Goal: Task Accomplishment & Management: Use online tool/utility

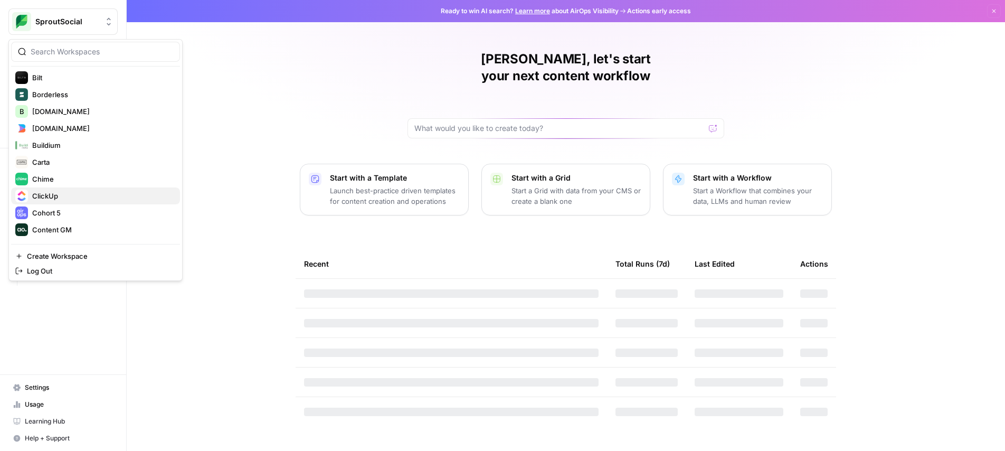
scroll to position [218, 0]
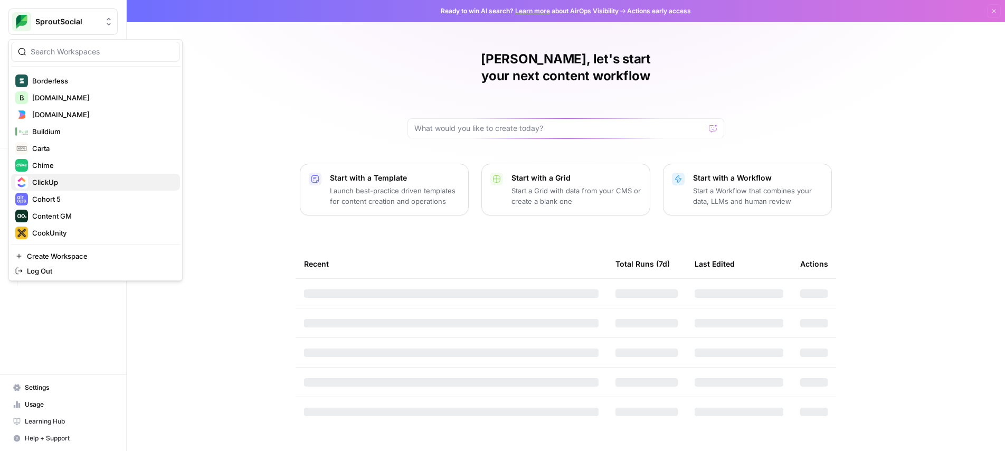
click at [71, 183] on span "ClickUp" at bounding box center [101, 182] width 139 height 11
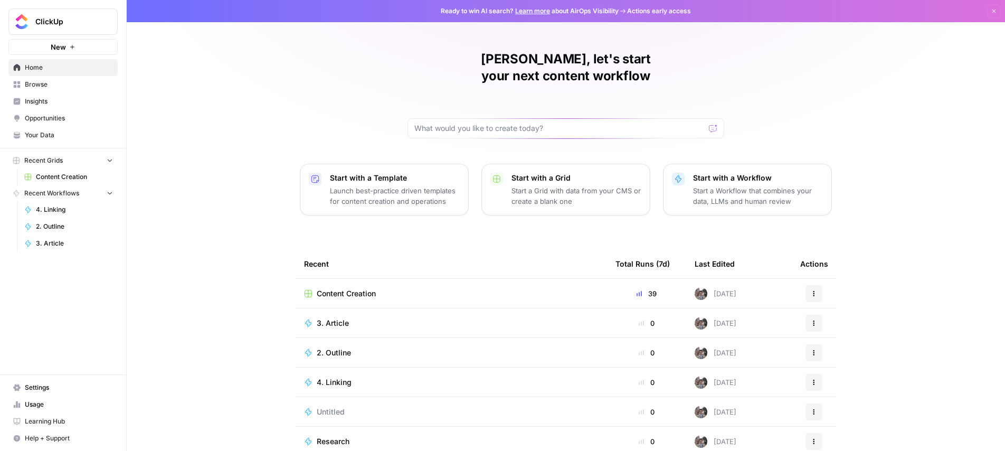
click at [340, 288] on span "Content Creation" at bounding box center [346, 293] width 59 height 11
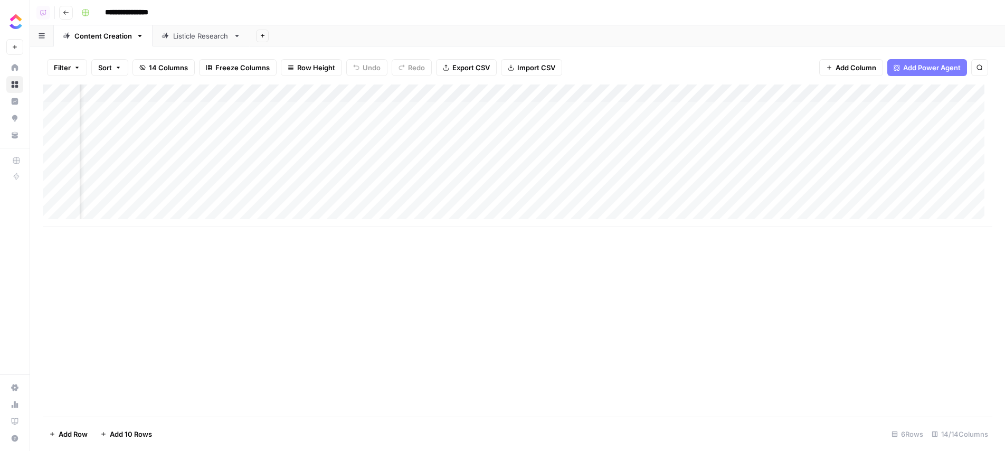
scroll to position [0, 541]
click at [917, 199] on div "Add Column" at bounding box center [517, 155] width 949 height 142
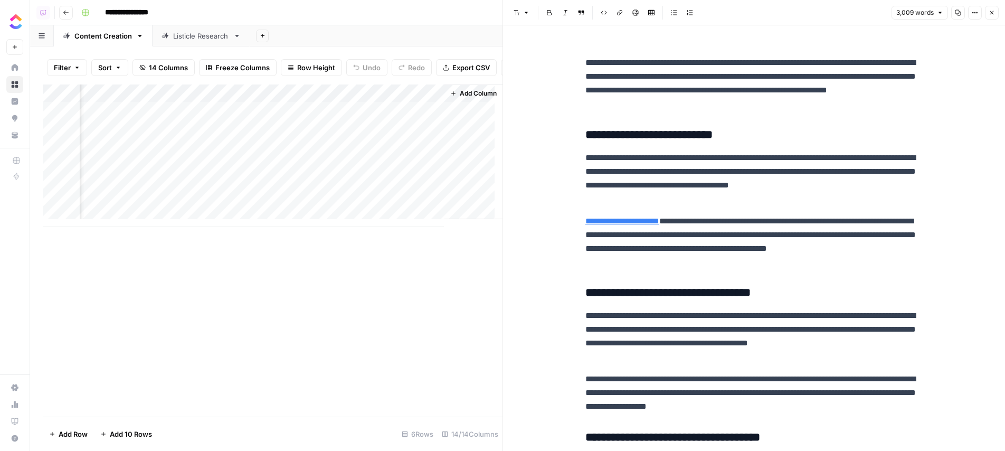
scroll to position [4489, 0]
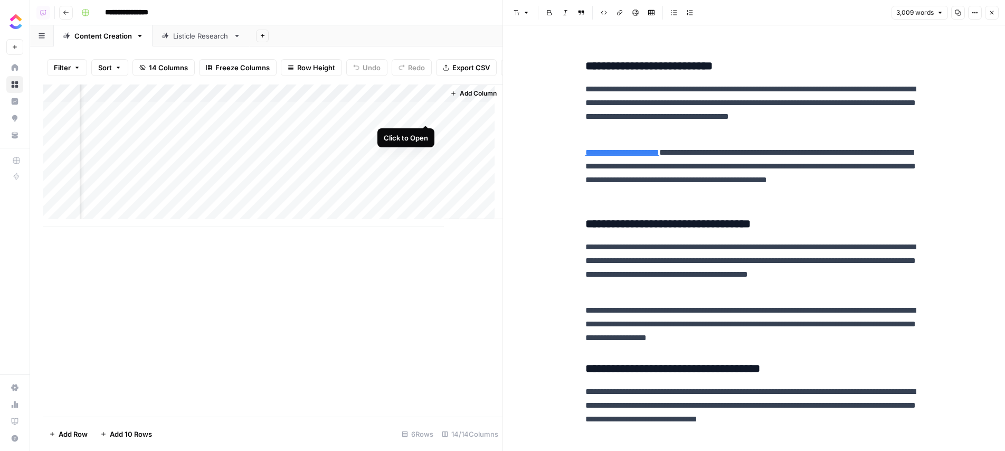
click at [422, 117] on div "Add Column" at bounding box center [273, 155] width 460 height 142
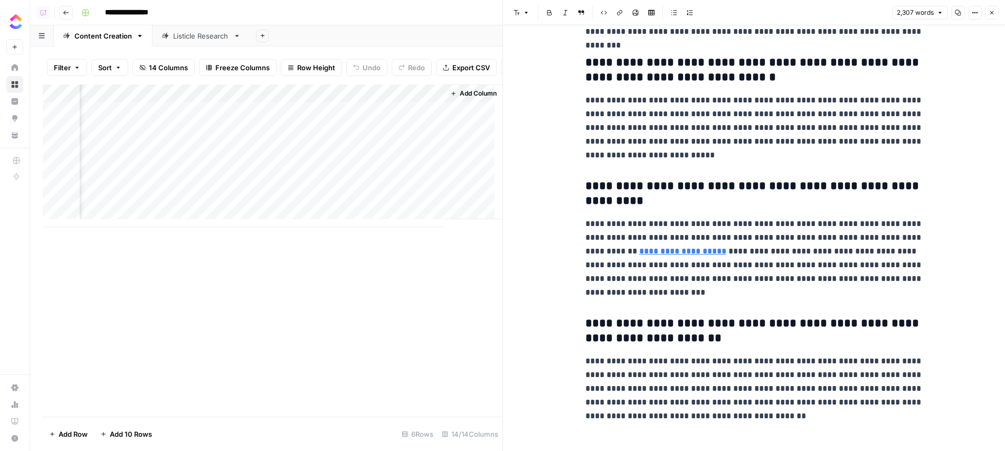
scroll to position [3699, 0]
